Goal: Transaction & Acquisition: Purchase product/service

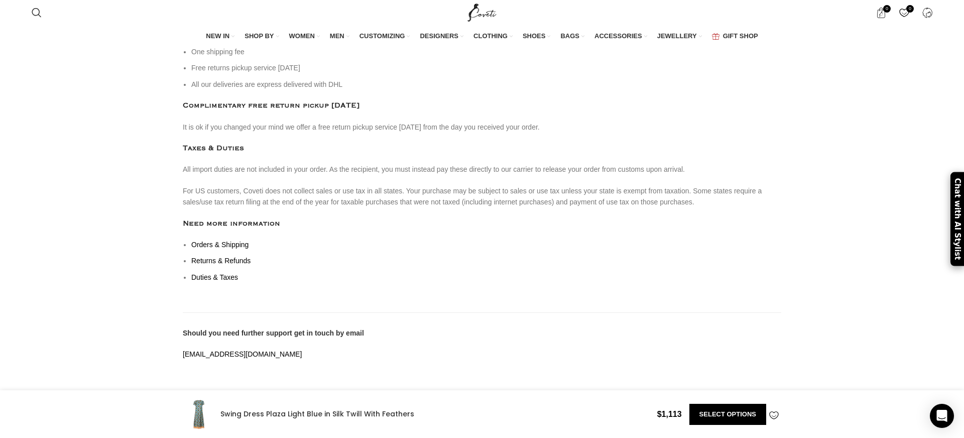
scroll to position [0, 634]
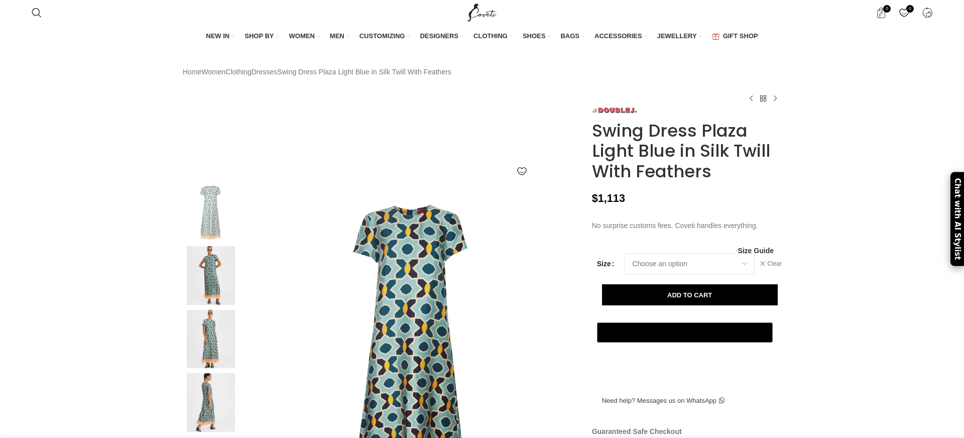
select select "12-[GEOGRAPHIC_DATA]"
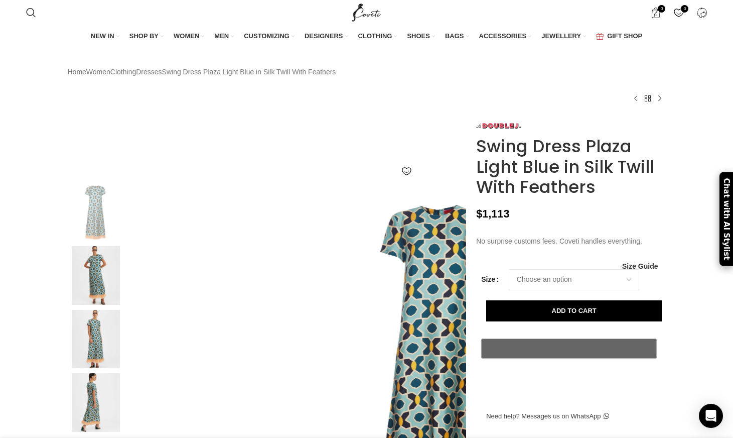
scroll to position [0, 1056]
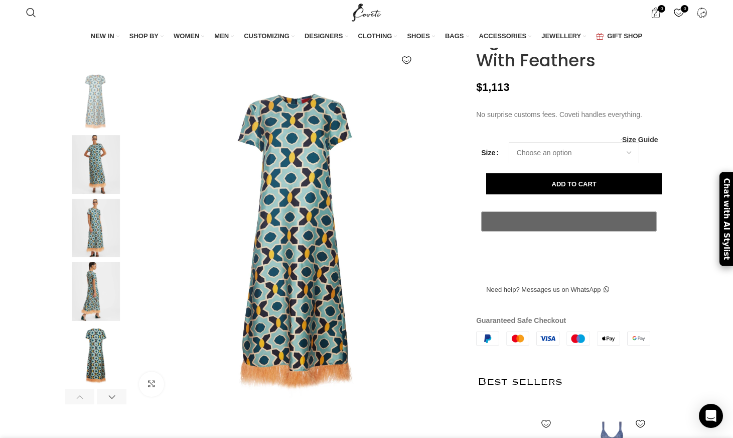
scroll to position [111, 0]
click at [584, 163] on select "Choose an option 6UK 8 UK 10 UK 12 UK 14 UK" at bounding box center [574, 152] width 130 height 21
select select "12-uk"
click at [509, 163] on select "Choose an option 6UK 8 UK 10 UK 12 UK 14 UK" at bounding box center [574, 152] width 130 height 21
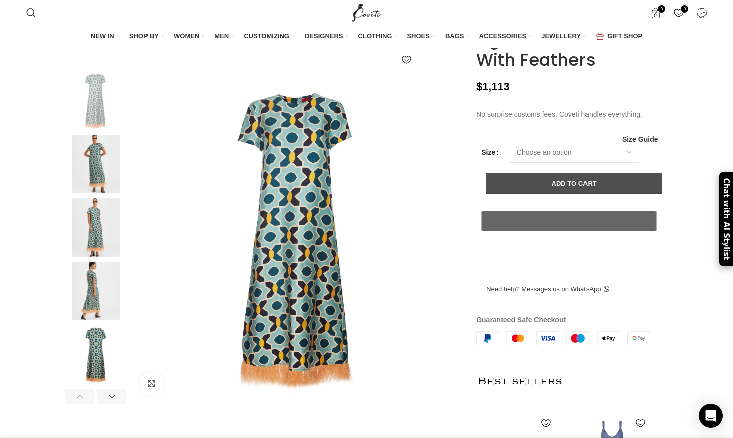
select select "12-uk"
click at [593, 194] on button "Add to cart" at bounding box center [574, 183] width 176 height 21
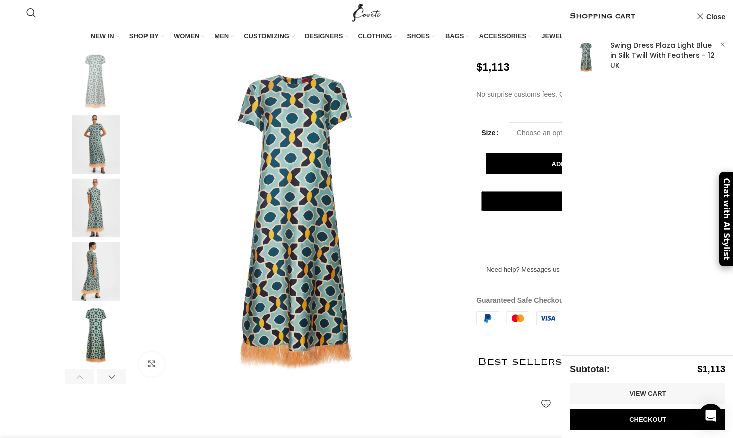
scroll to position [133, 0]
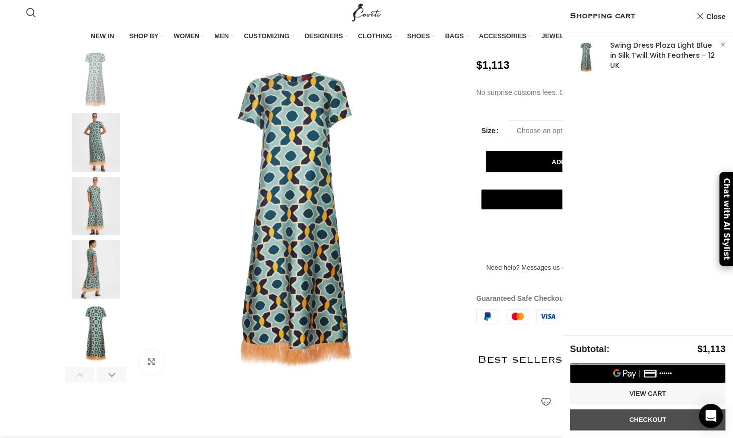
click at [657, 421] on link "Checkout" at bounding box center [648, 419] width 156 height 21
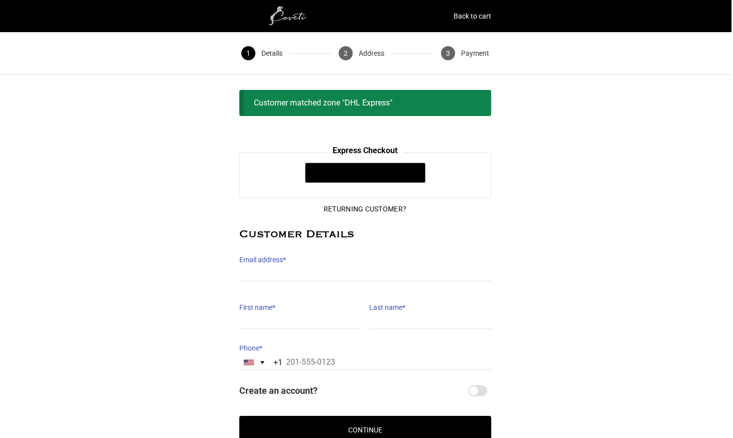
scroll to position [59, 2]
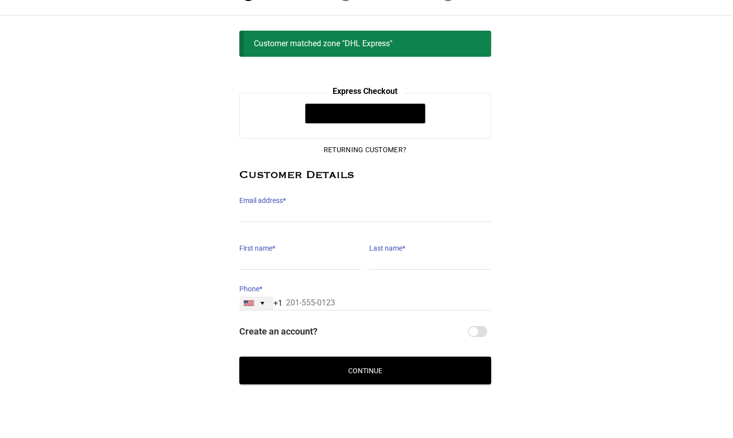
click at [257, 301] on div "[GEOGRAPHIC_DATA] +1" at bounding box center [257, 303] width 34 height 14
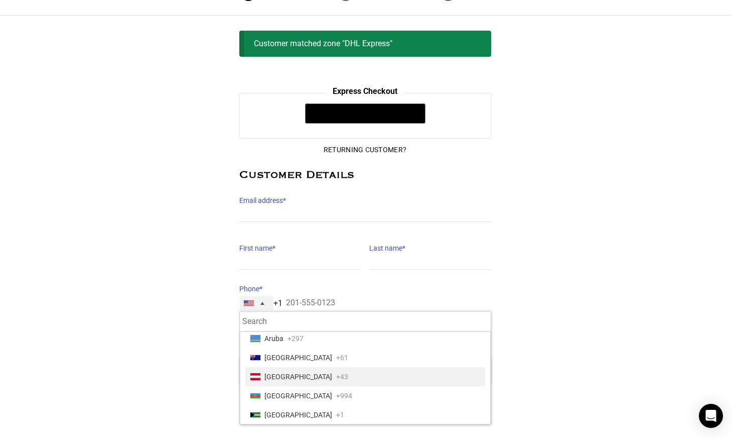
scroll to position [201, 0]
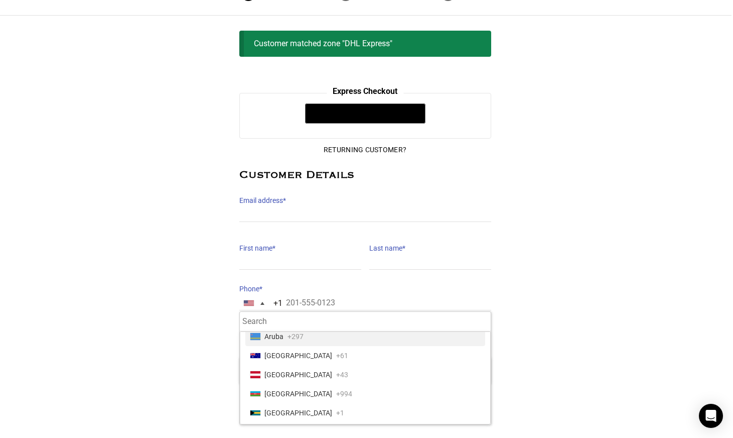
click at [585, 237] on div "@import url(//[DOMAIN_NAME][URL]) •••••• Express Checkout @import url(//[DOMAIN…" at bounding box center [364, 238] width 733 height 291
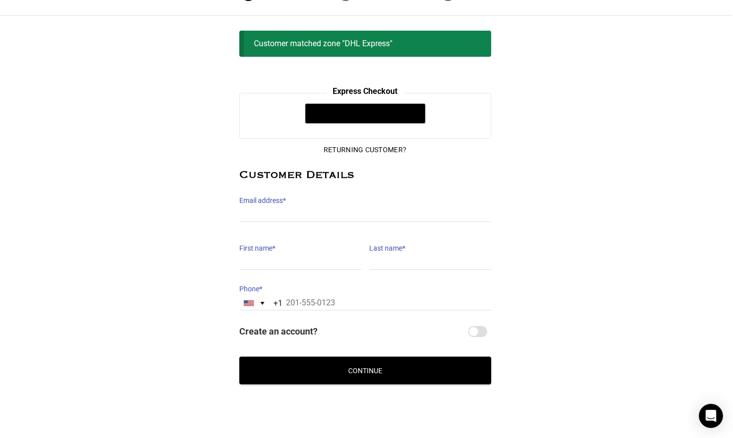
scroll to position [0, 2]
